Goal: Information Seeking & Learning: Learn about a topic

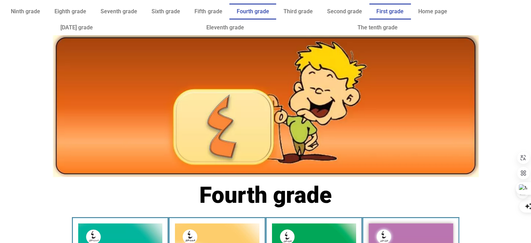
click at [392, 12] on font "First grade" at bounding box center [390, 11] width 27 height 7
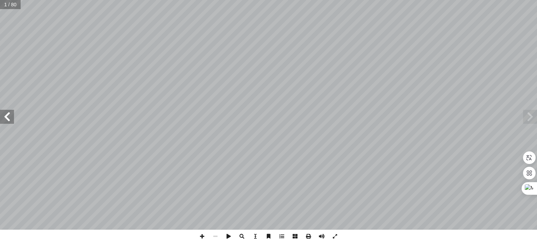
click at [0, 120] on span at bounding box center [7, 117] width 14 height 14
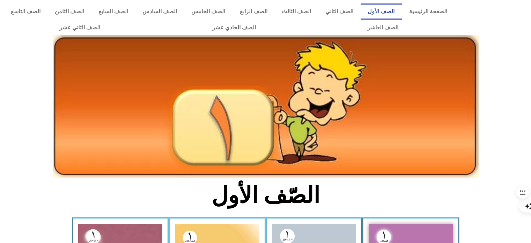
scroll to position [212, 0]
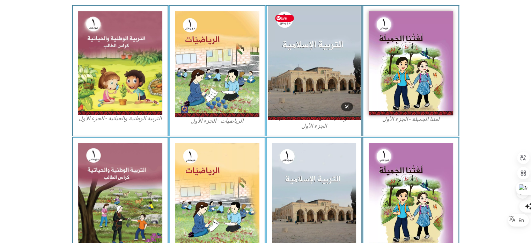
click at [347, 81] on img at bounding box center [314, 63] width 93 height 114
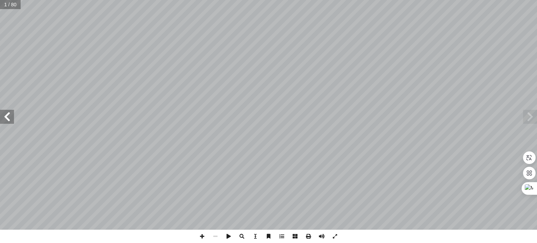
click at [7, 120] on span at bounding box center [7, 117] width 14 height 14
click at [336, 237] on span at bounding box center [334, 235] width 13 height 13
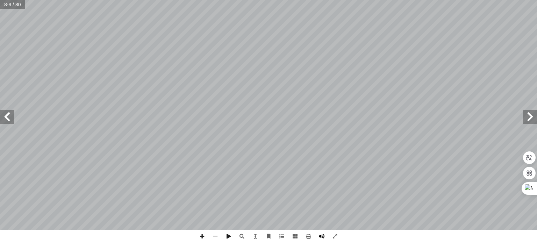
click at [316, 236] on span at bounding box center [321, 235] width 13 height 13
click at [317, 236] on span at bounding box center [321, 235] width 13 height 13
click at [293, 238] on span at bounding box center [294, 235] width 13 height 13
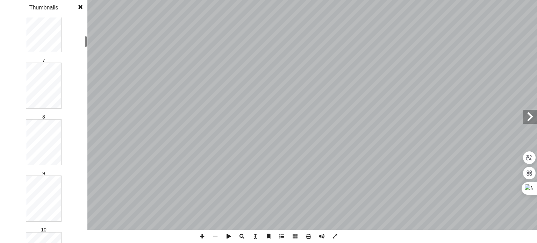
click at [83, 42] on div "1 2 3 4 5 6 7 8 9 10 11 12 13 14 15 16 17 18 19 20 21 22 23 24 25 26 27 28 29 3…" at bounding box center [43, 129] width 87 height 225
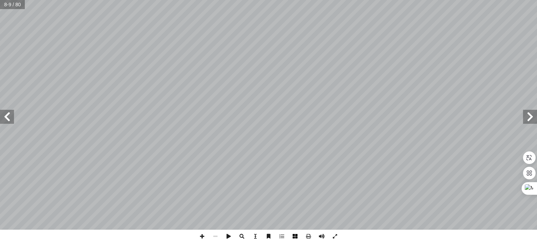
click at [294, 237] on span at bounding box center [294, 235] width 13 height 13
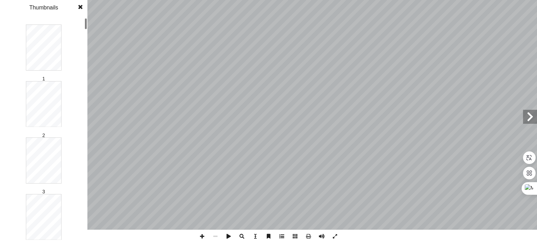
click at [281, 236] on span at bounding box center [281, 235] width 13 height 13
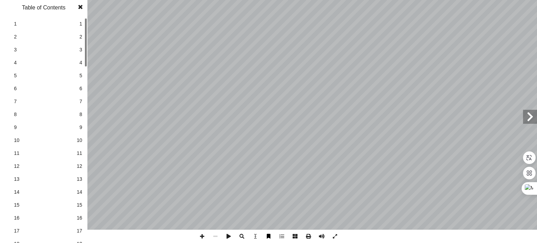
click at [264, 236] on span at bounding box center [268, 235] width 13 height 13
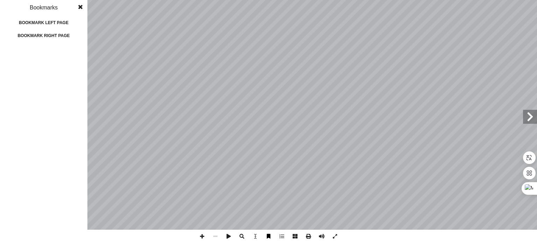
click at [264, 236] on span at bounding box center [268, 235] width 13 height 13
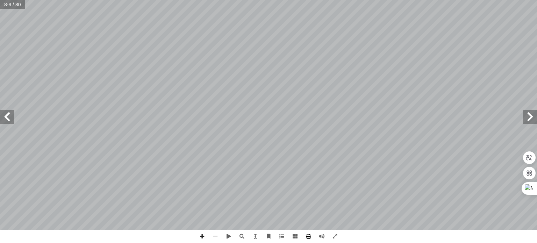
click at [308, 238] on span at bounding box center [307, 235] width 13 height 13
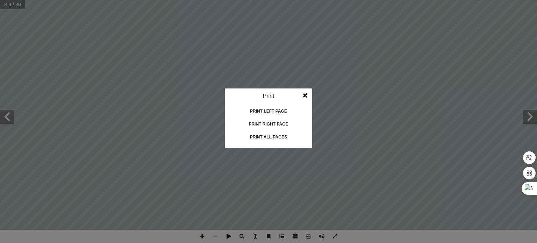
click at [262, 136] on div "Print all pages" at bounding box center [268, 136] width 70 height 11
